Goal: Communication & Community: Answer question/provide support

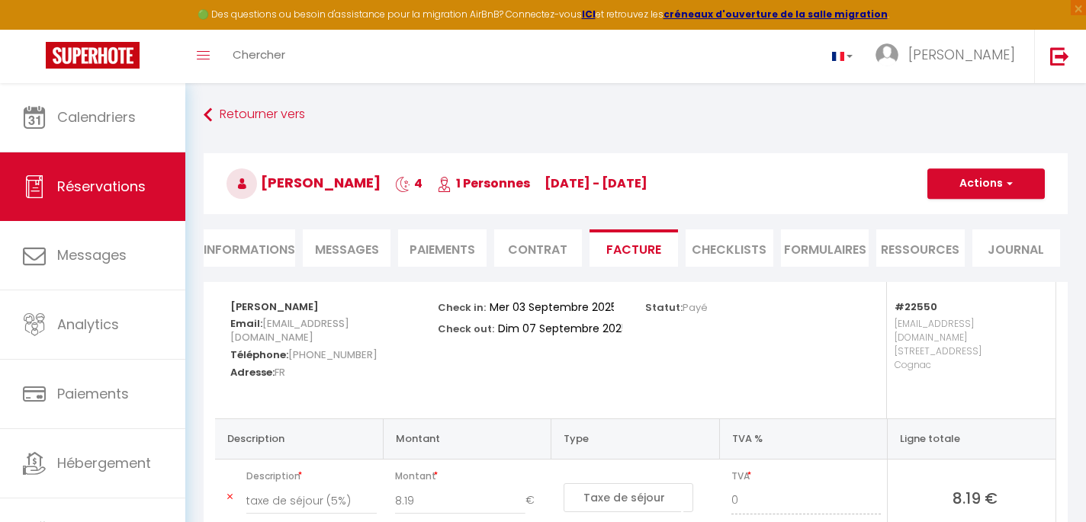
select select "taxes"
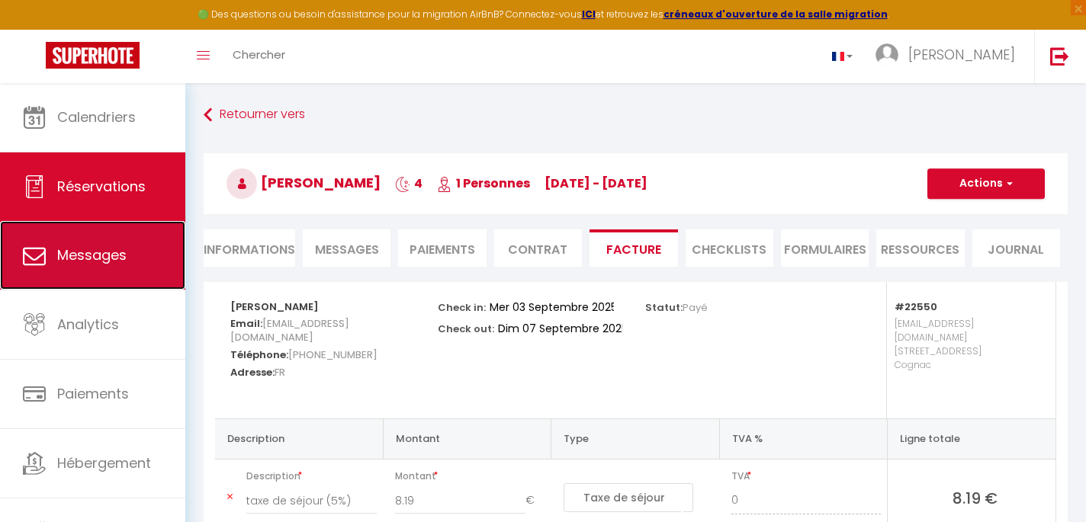
click at [129, 257] on link "Messages" at bounding box center [92, 255] width 185 height 69
select select "message"
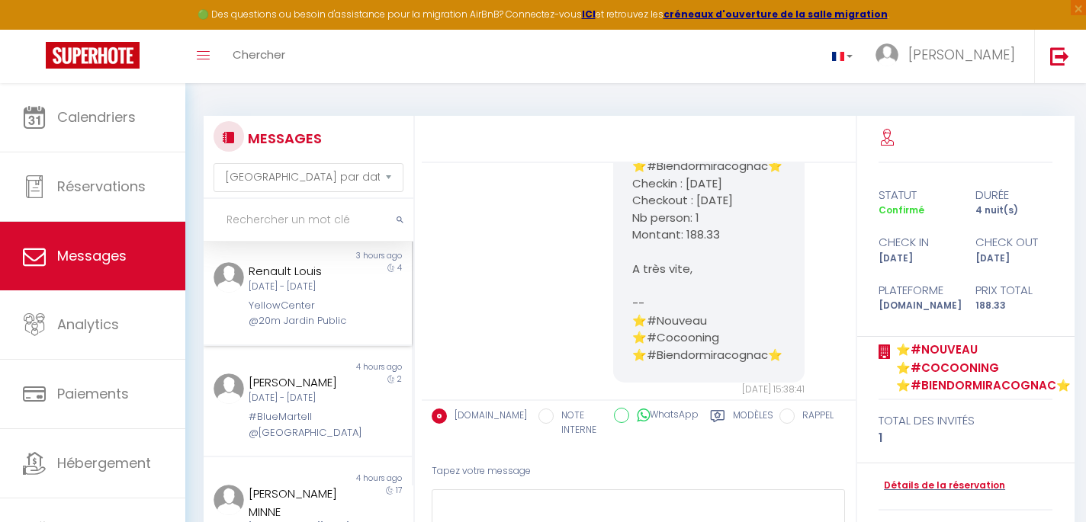
scroll to position [166, 0]
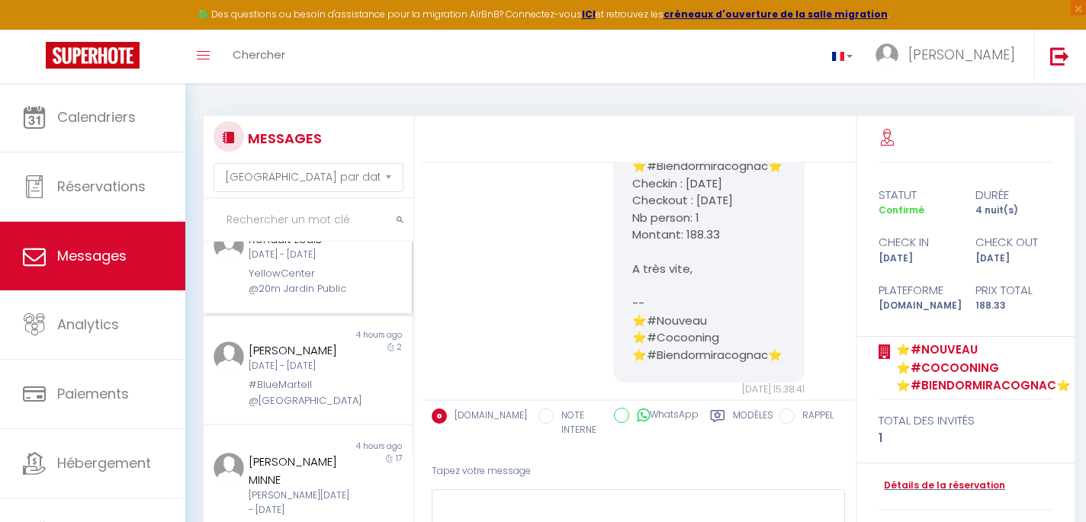
click at [369, 409] on div "2" at bounding box center [386, 375] width 52 height 67
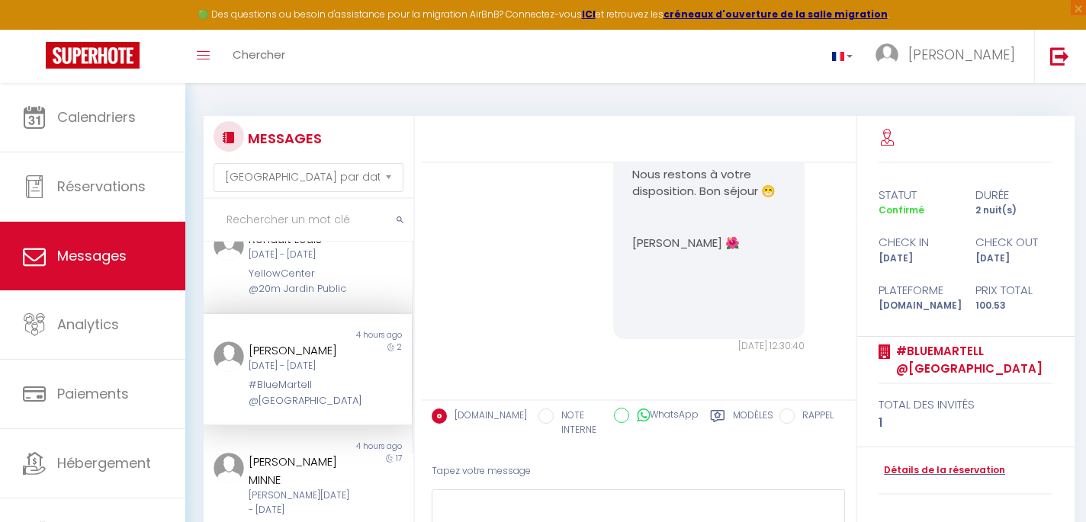
scroll to position [6485, 0]
click at [333, 297] on div "YellowCenter @20m Jardin Public" at bounding box center [299, 281] width 101 height 31
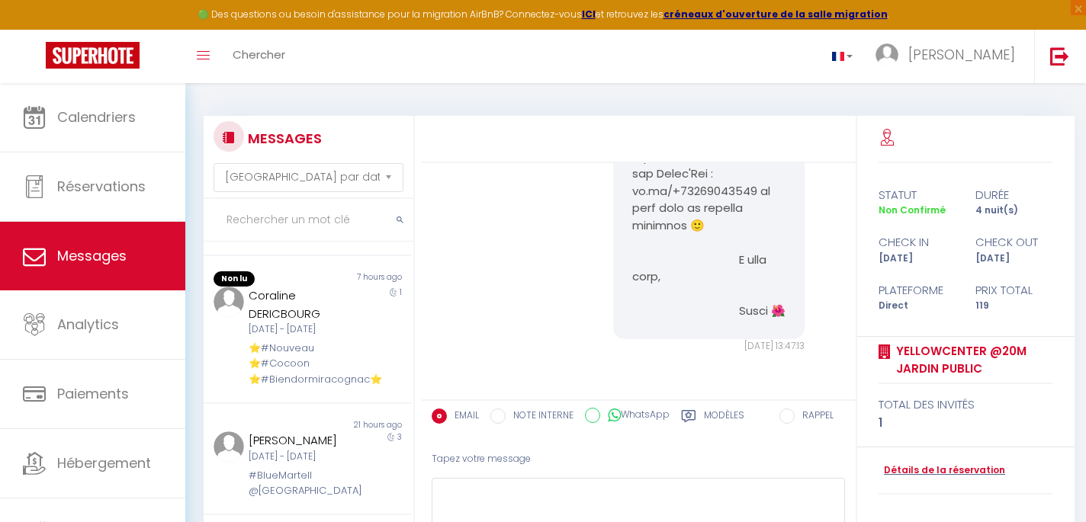
scroll to position [499, 0]
click at [319, 383] on div "⭐️#Nouveau ⭐️#Cocoon ⭐️#Biendormiracognac⭐️" at bounding box center [299, 360] width 101 height 47
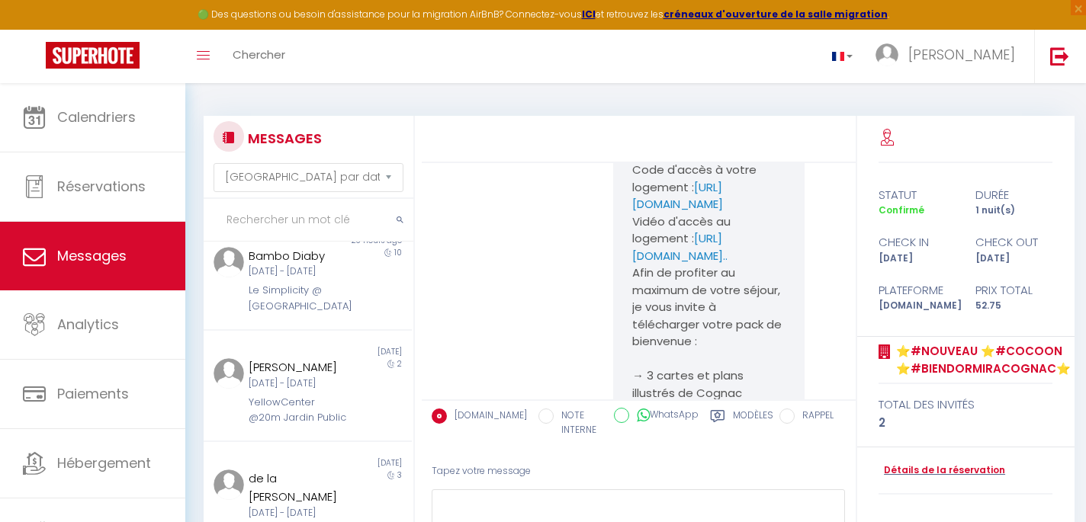
scroll to position [827, 0]
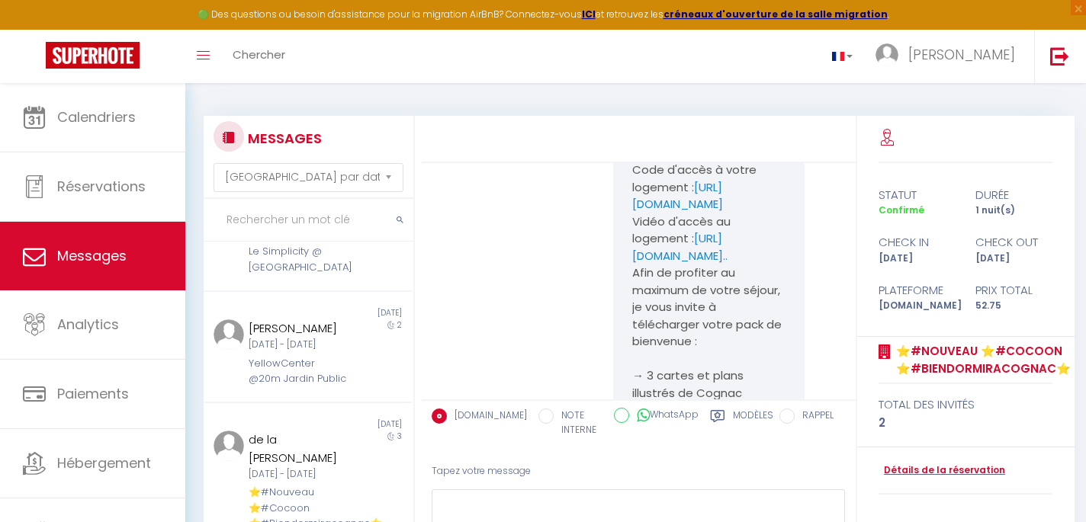
click at [332, 181] on div "Non lu 21 hours ago [PERSON_NAME] [DATE] - [DATE] #BlueMartell @Centre-[GEOGRAP…" at bounding box center [308, 124] width 208 height 111
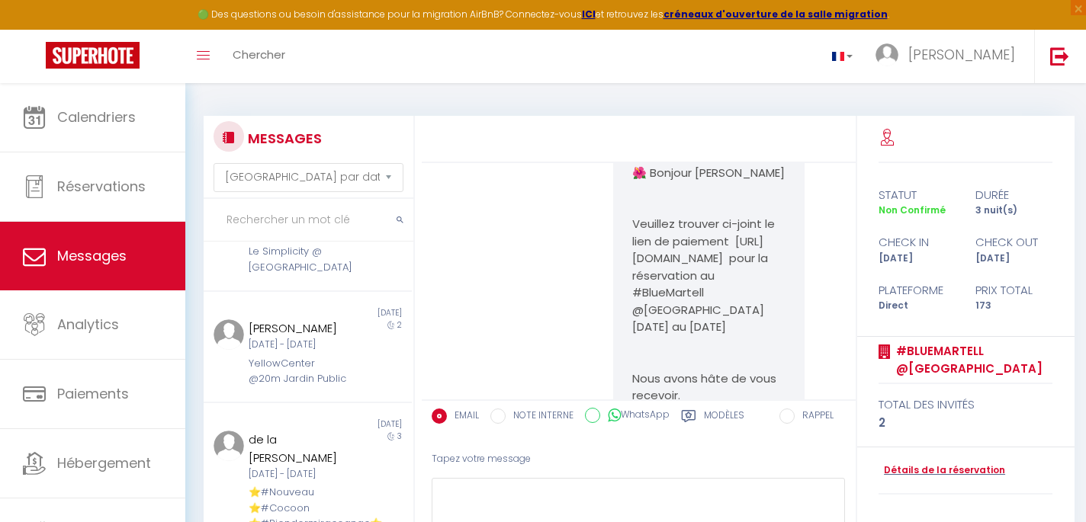
scroll to position [60, 0]
click at [351, 275] on div "[PERSON_NAME] [DATE] - [DATE] Le Simplicity @ [GEOGRAPHIC_DATA]" at bounding box center [298, 241] width 121 height 67
